Goal: Information Seeking & Learning: Check status

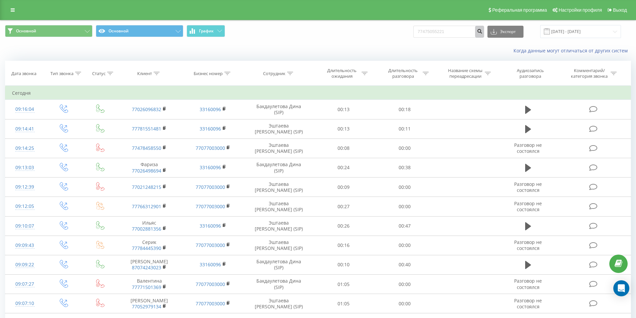
type input "77475055221"
click at [482, 32] on icon "submit" at bounding box center [479, 30] width 6 height 4
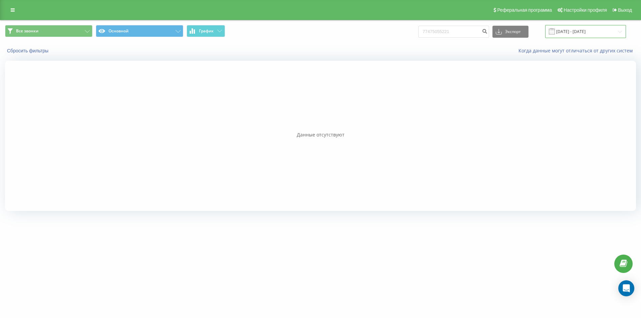
click at [581, 33] on input "22.05.2025 - 22.08.2025" at bounding box center [585, 31] width 81 height 13
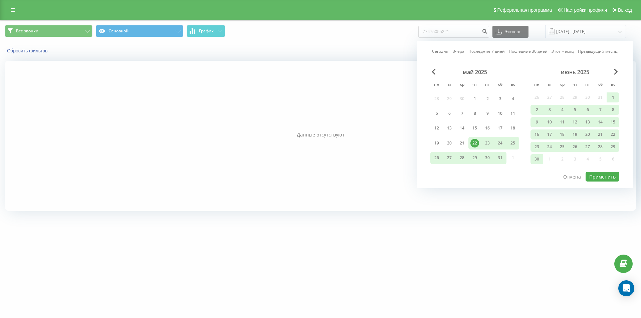
drag, startPoint x: 304, startPoint y: 156, endPoint x: 308, endPoint y: 157, distance: 4.4
click at [307, 159] on div at bounding box center [320, 136] width 631 height 150
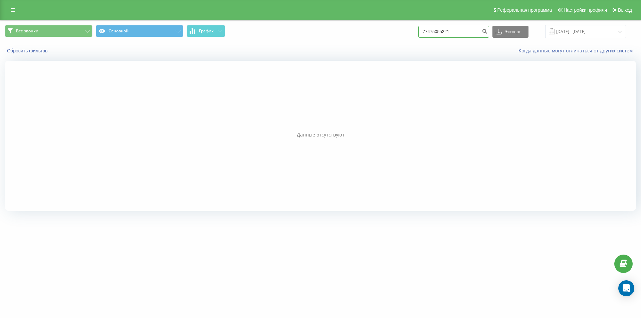
click at [481, 35] on input "77475055221" at bounding box center [453, 32] width 71 height 12
click at [487, 29] on icon "submit" at bounding box center [484, 30] width 6 height 4
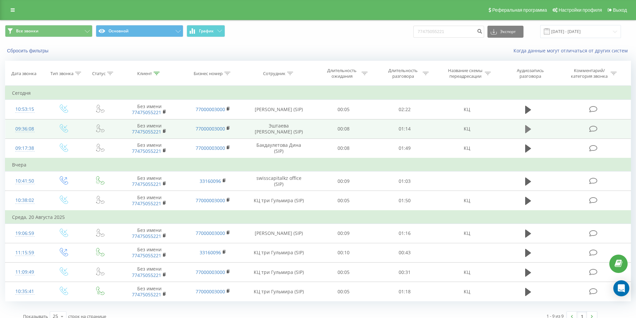
click at [527, 131] on icon at bounding box center [528, 129] width 6 height 8
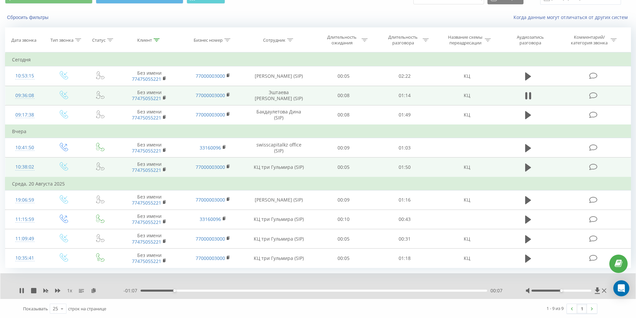
scroll to position [34, 0]
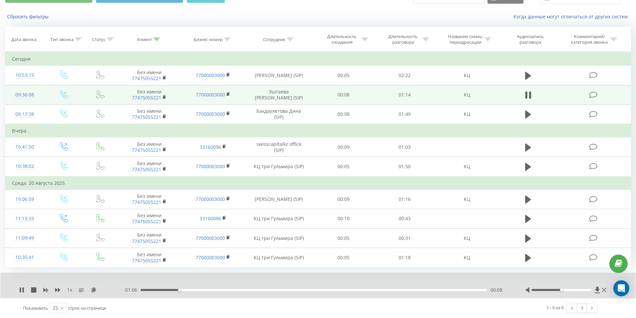
click at [70, 289] on span "1 x" at bounding box center [69, 290] width 5 height 7
click at [69, 291] on span "1 x" at bounding box center [69, 290] width 5 height 7
click at [55, 291] on icon at bounding box center [57, 290] width 5 height 4
click at [56, 290] on icon at bounding box center [57, 290] width 5 height 4
click at [346, 289] on div "00:44" at bounding box center [313, 290] width 346 height 2
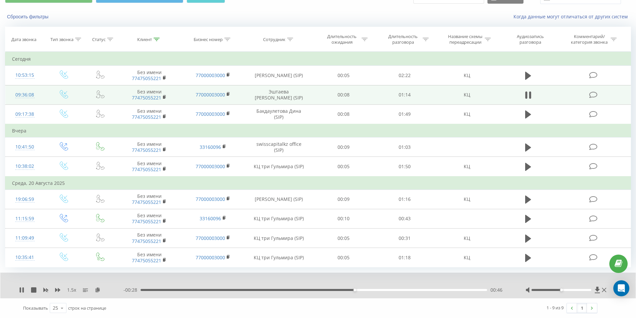
click at [363, 290] on div "00:46" at bounding box center [313, 290] width 346 height 2
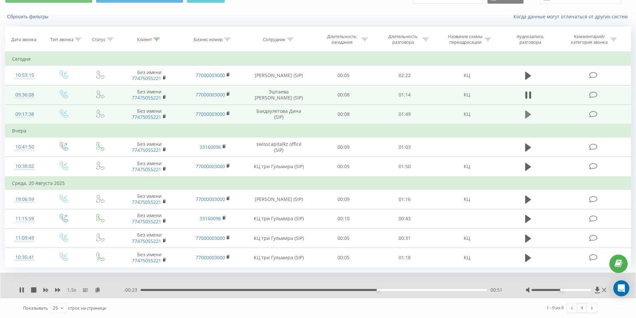
click at [529, 116] on icon at bounding box center [528, 114] width 6 height 9
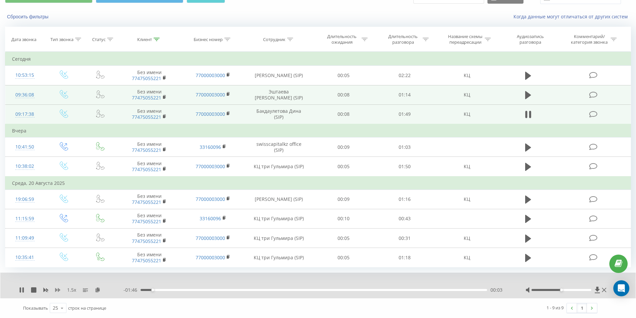
click at [57, 289] on icon at bounding box center [57, 289] width 5 height 5
click at [58, 292] on icon at bounding box center [57, 290] width 5 height 4
click at [57, 290] on icon at bounding box center [57, 289] width 5 height 5
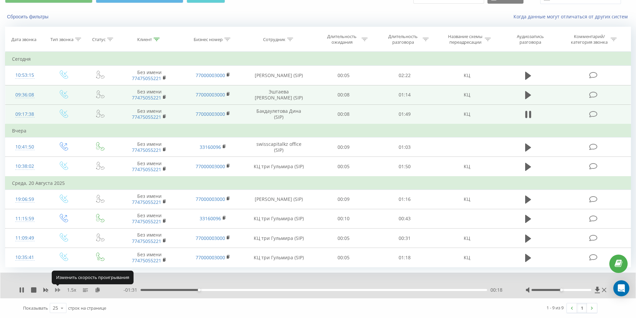
click at [59, 290] on icon at bounding box center [57, 290] width 5 height 4
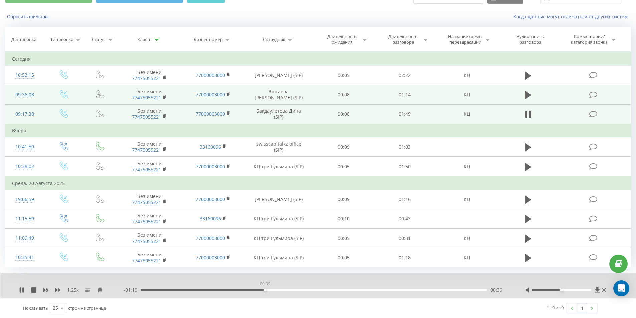
click at [265, 291] on div "00:39" at bounding box center [313, 290] width 346 height 2
drag, startPoint x: 273, startPoint y: 290, endPoint x: 286, endPoint y: 290, distance: 12.3
click at [276, 290] on div "00:40" at bounding box center [313, 290] width 346 height 2
drag, startPoint x: 291, startPoint y: 290, endPoint x: 296, endPoint y: 290, distance: 5.3
click at [293, 290] on div "00:43" at bounding box center [313, 290] width 346 height 2
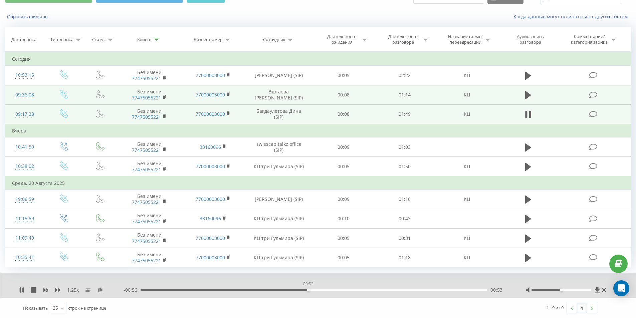
click at [308, 289] on div "00:53" at bounding box center [313, 290] width 346 height 2
drag, startPoint x: 319, startPoint y: 290, endPoint x: 328, endPoint y: 290, distance: 8.7
click at [321, 290] on div "00:53" at bounding box center [313, 290] width 346 height 2
drag, startPoint x: 335, startPoint y: 290, endPoint x: 338, endPoint y: 290, distance: 3.4
click at [336, 290] on div "00:58" at bounding box center [313, 290] width 346 height 2
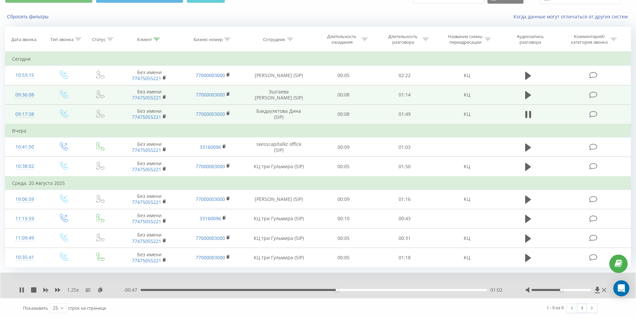
click at [350, 289] on div "01:02" at bounding box center [313, 290] width 346 height 2
click at [387, 290] on div "01:12" at bounding box center [313, 290] width 346 height 2
drag, startPoint x: 409, startPoint y: 290, endPoint x: 415, endPoint y: 291, distance: 6.6
click at [410, 290] on div "01:19" at bounding box center [313, 290] width 346 height 2
drag, startPoint x: 424, startPoint y: 290, endPoint x: 434, endPoint y: 290, distance: 9.7
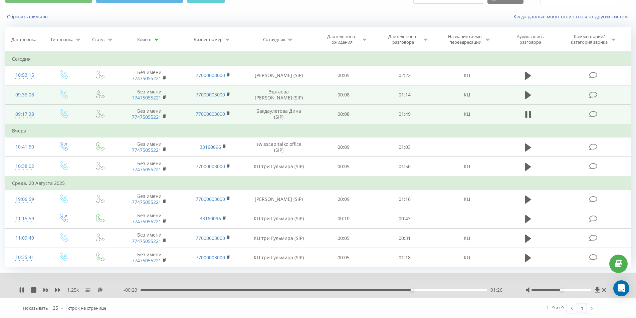
click at [428, 290] on div "01:26" at bounding box center [313, 290] width 346 height 2
click at [20, 293] on icon at bounding box center [20, 289] width 1 height 5
